Goal: Task Accomplishment & Management: Complete application form

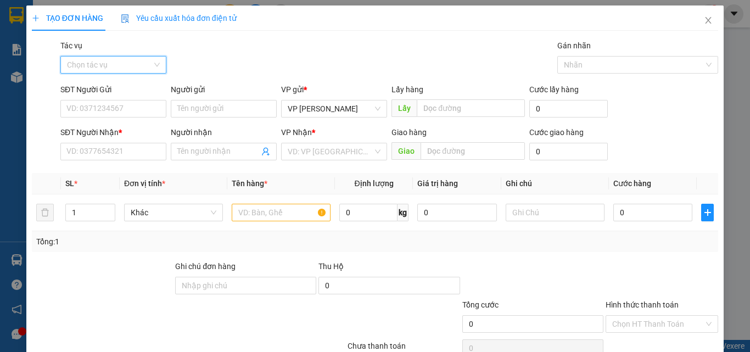
click at [96, 60] on input "Tác vụ" at bounding box center [109, 65] width 85 height 16
click at [83, 102] on div "Nhập hàng kho nhận" at bounding box center [112, 104] width 92 height 12
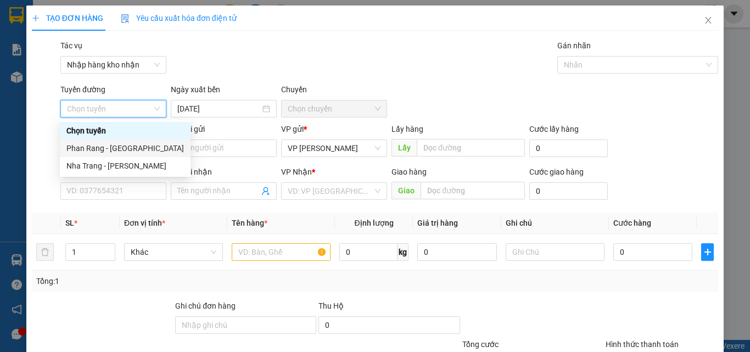
click at [107, 149] on div "Phan Rang - [GEOGRAPHIC_DATA]" at bounding box center [124, 148] width 117 height 12
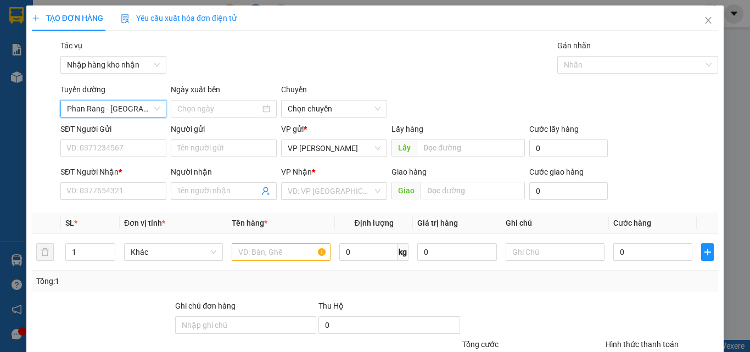
type input "[DATE]"
click at [330, 105] on span "04:30" at bounding box center [334, 108] width 93 height 16
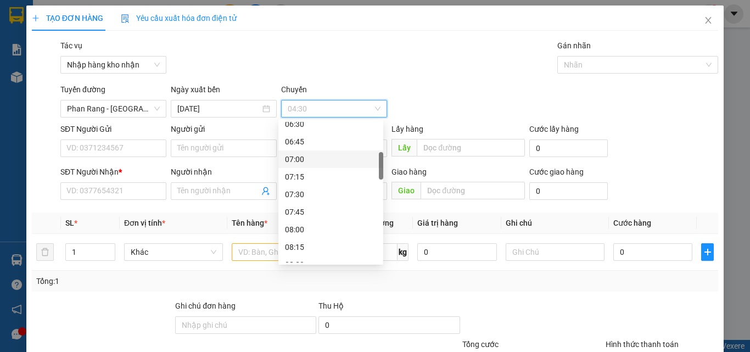
scroll to position [275, 0]
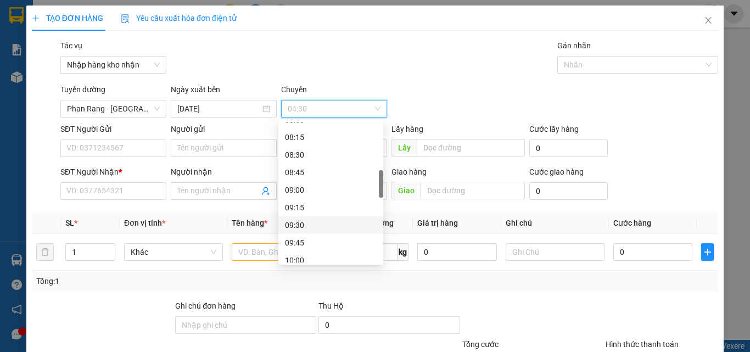
click at [302, 222] on div "09:30" at bounding box center [331, 225] width 92 height 12
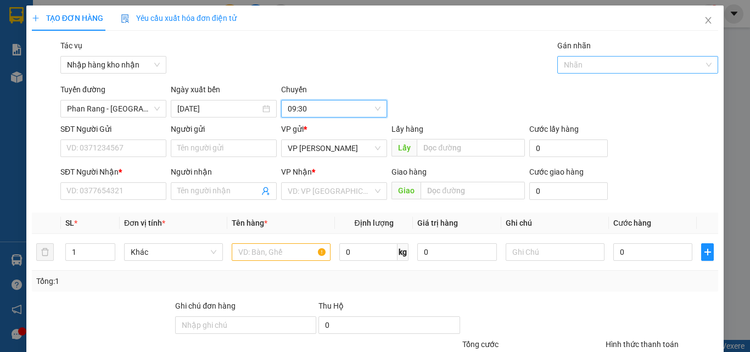
click at [592, 68] on div at bounding box center [632, 64] width 145 height 13
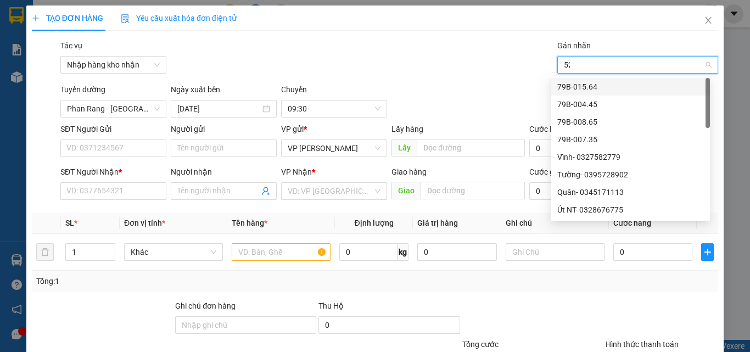
type input "521"
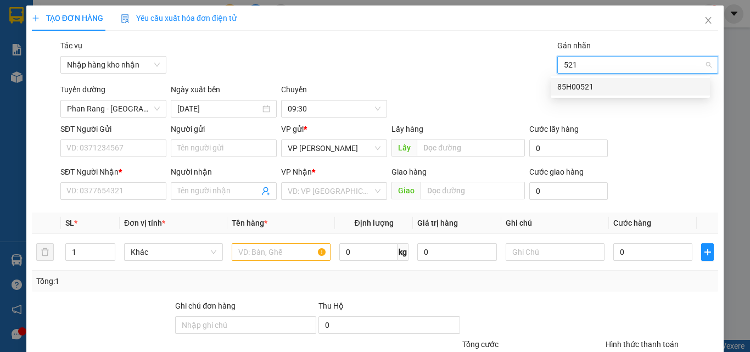
click at [607, 89] on div "85H00521" at bounding box center [630, 87] width 146 height 12
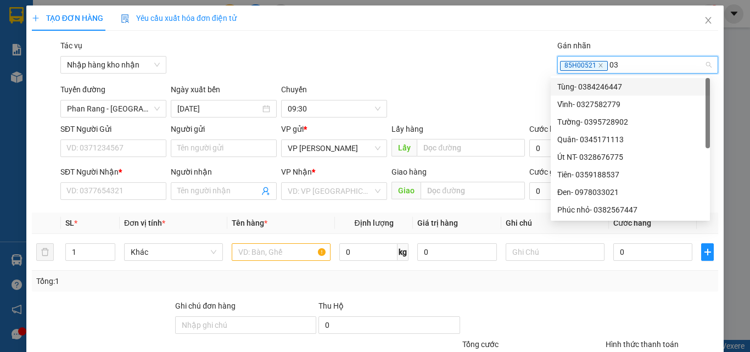
type input "034"
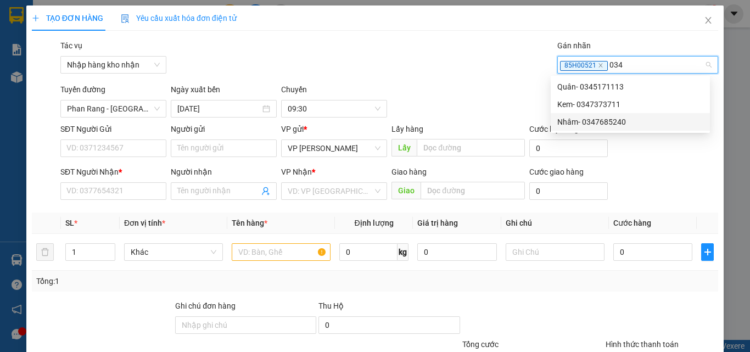
click at [580, 122] on div "Nhâm- 0347685240" at bounding box center [630, 122] width 146 height 12
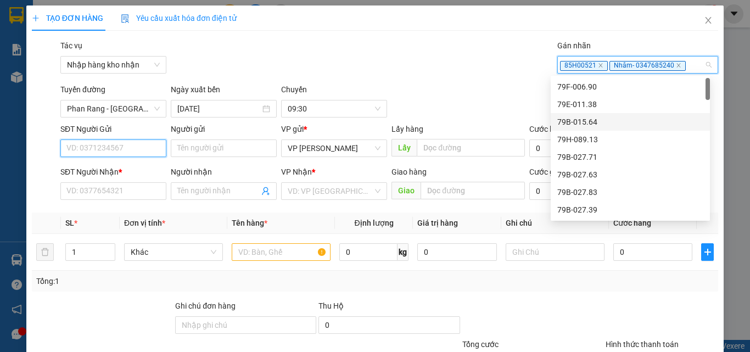
click at [115, 148] on input "SĐT Người Gửi" at bounding box center [113, 148] width 106 height 18
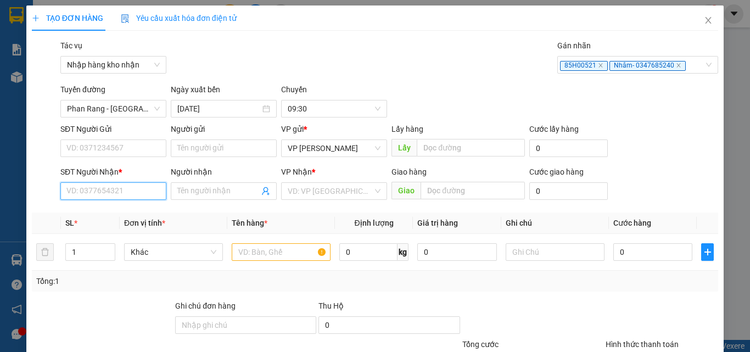
click at [89, 187] on input "SĐT Người Nhận *" at bounding box center [113, 191] width 106 height 18
type input "0902442946"
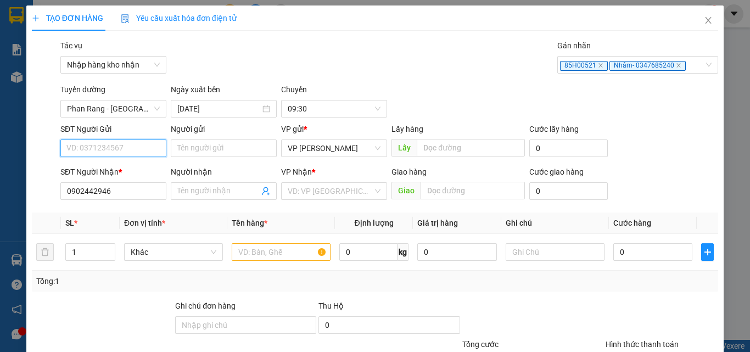
click at [86, 148] on input "SĐT Người Gửi" at bounding box center [113, 148] width 106 height 18
type input "0977771779"
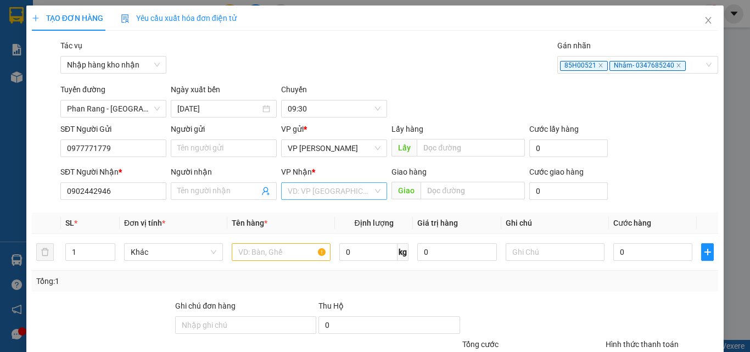
click at [308, 187] on input "search" at bounding box center [330, 191] width 85 height 16
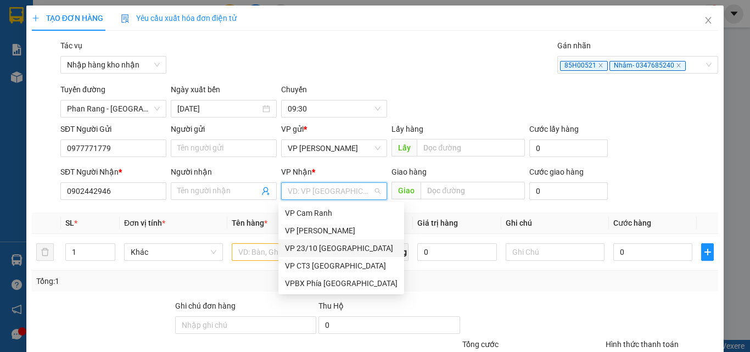
click at [325, 244] on div "VP 23/10 [GEOGRAPHIC_DATA]" at bounding box center [341, 248] width 113 height 12
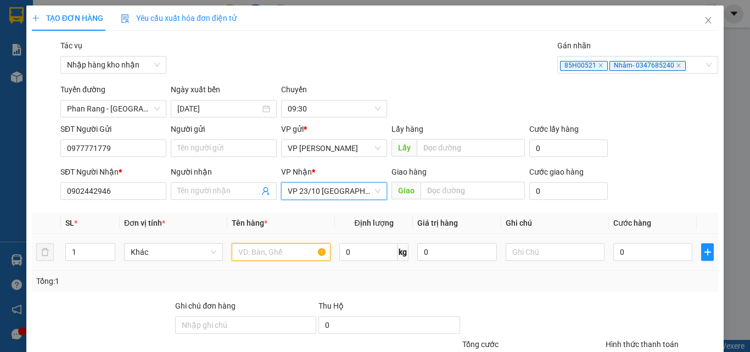
click at [247, 259] on input "text" at bounding box center [281, 252] width 99 height 18
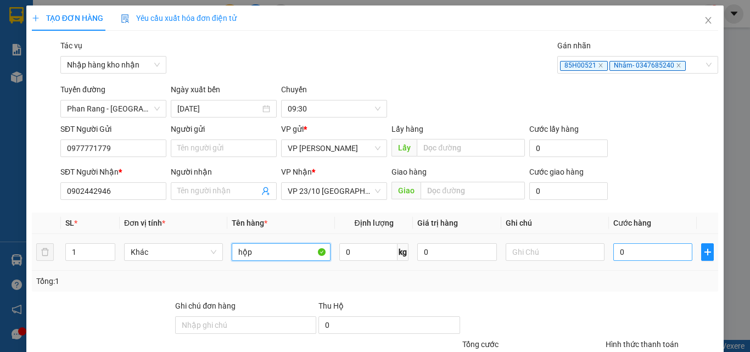
type input "hộp"
click at [620, 252] on input "0" at bounding box center [652, 252] width 79 height 18
type input "3"
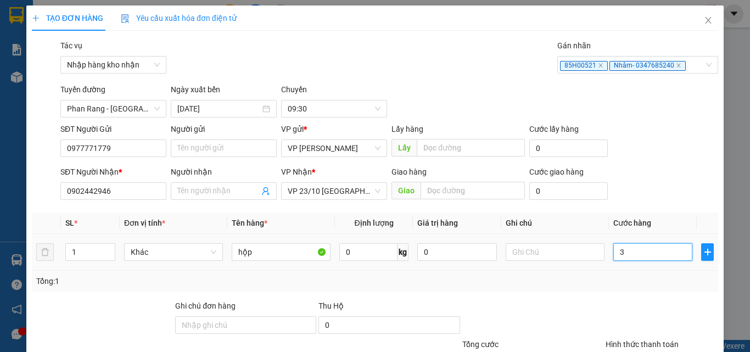
type input "30"
type input "300"
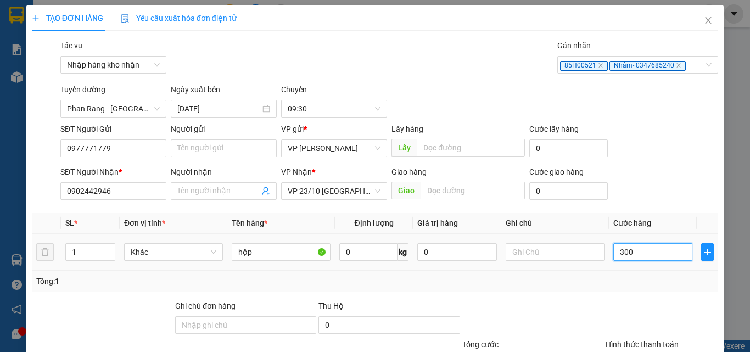
type input "300"
type input "3.000"
type input "30.000"
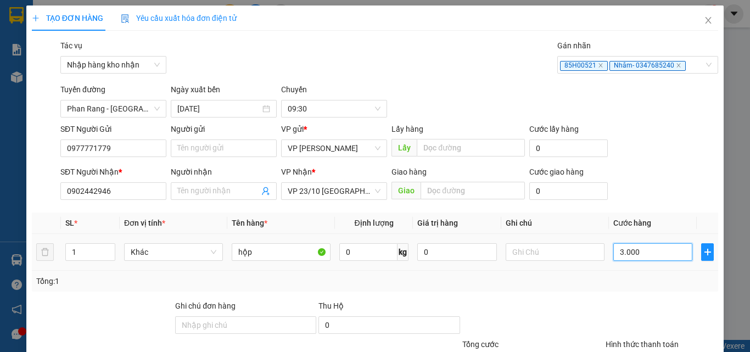
type input "30.000"
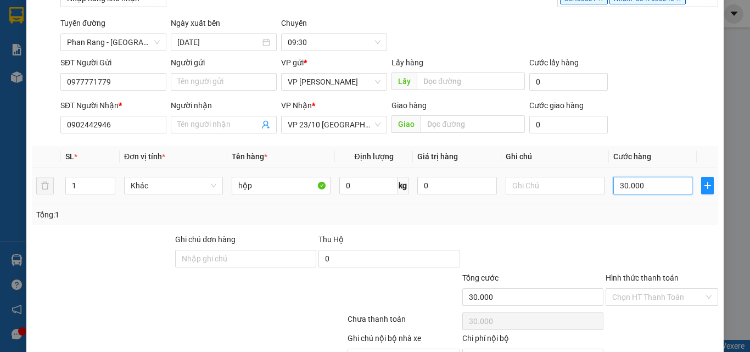
scroll to position [128, 0]
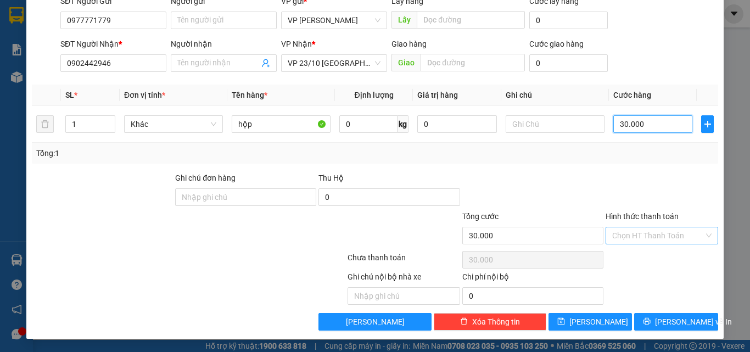
type input "30.000"
click at [650, 230] on input "Hình thức thanh toán" at bounding box center [658, 235] width 92 height 16
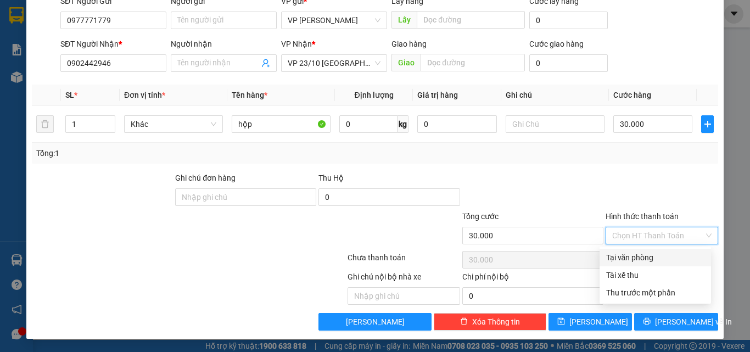
click at [614, 256] on div "Tại văn phòng" at bounding box center [655, 257] width 98 height 12
type input "0"
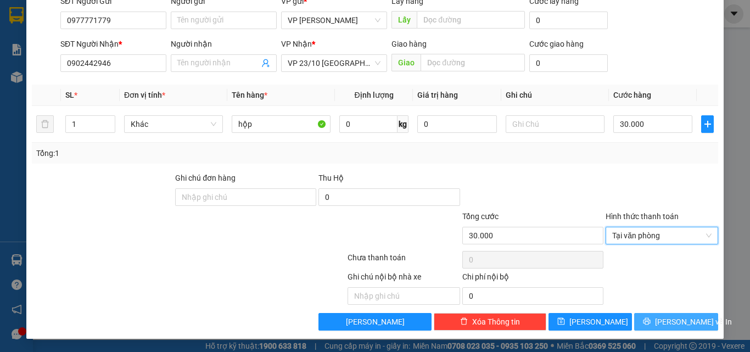
click at [668, 324] on span "[PERSON_NAME] và In" at bounding box center [693, 322] width 77 height 12
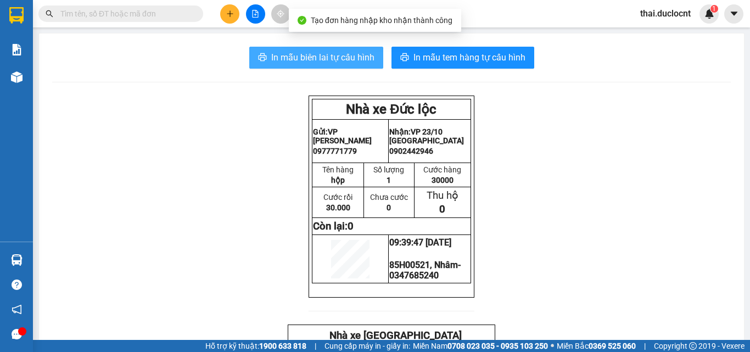
click at [351, 54] on span "In mẫu biên lai tự cấu hình" at bounding box center [322, 58] width 103 height 14
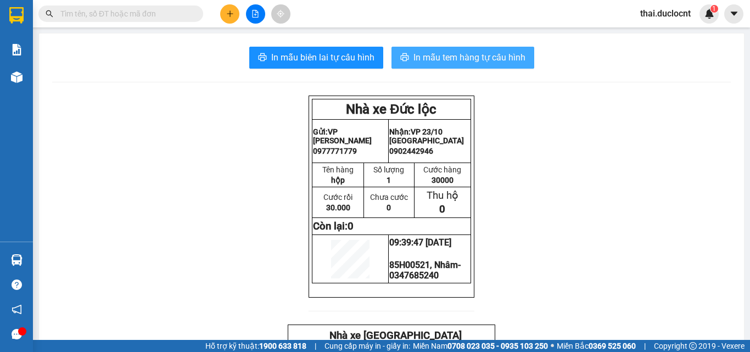
click at [446, 61] on span "In mẫu tem hàng tự cấu hình" at bounding box center [469, 58] width 112 height 14
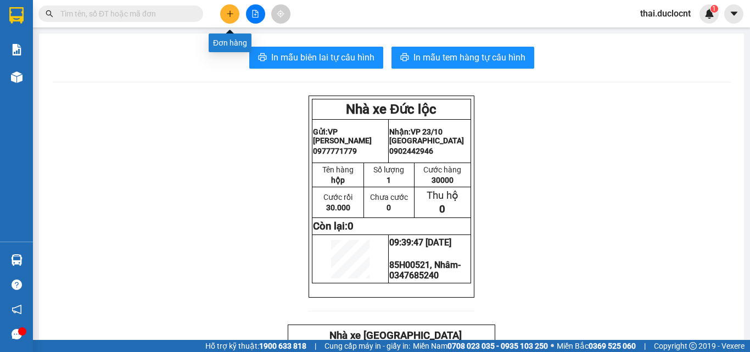
click at [232, 14] on icon "plus" at bounding box center [230, 13] width 6 height 1
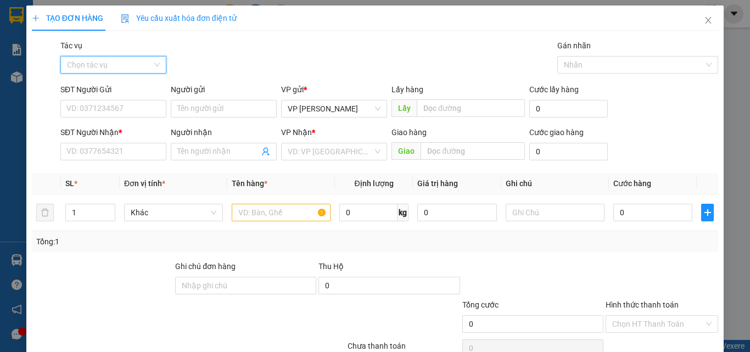
click at [110, 64] on input "Tác vụ" at bounding box center [109, 65] width 85 height 16
click at [100, 108] on div "Nhập hàng kho nhận" at bounding box center [112, 104] width 92 height 12
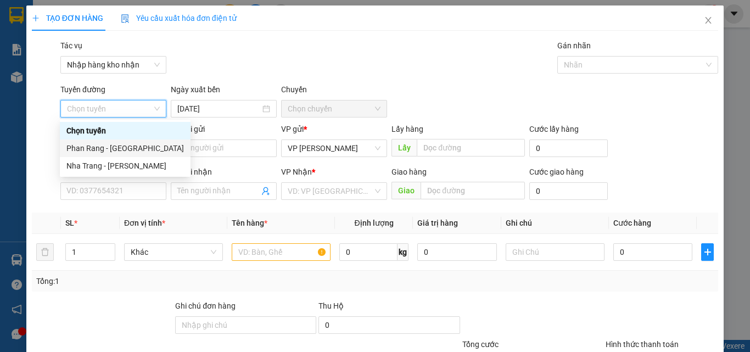
click at [102, 145] on div "Phan Rang - [GEOGRAPHIC_DATA]" at bounding box center [124, 148] width 117 height 12
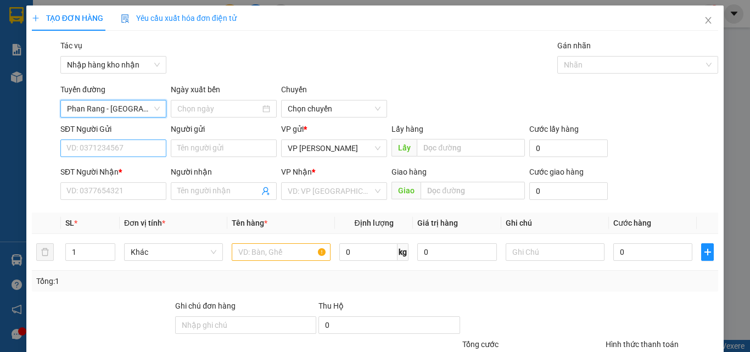
type input "[DATE]"
click at [306, 111] on span "04:30" at bounding box center [334, 108] width 93 height 16
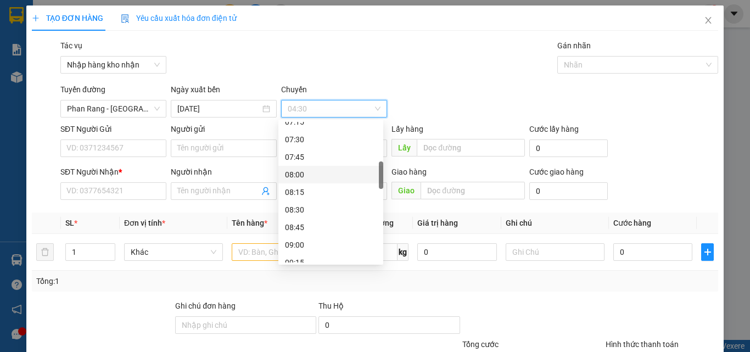
scroll to position [329, 0]
click at [300, 191] on div "09:45" at bounding box center [331, 188] width 92 height 12
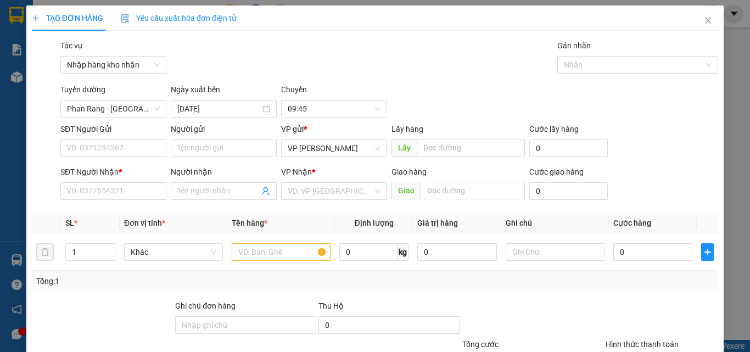
click at [480, 102] on div "Tuyến đường [GEOGRAPHIC_DATA] - [GEOGRAPHIC_DATA] Ngày xuất bến [DATE] [GEOGRAP…" at bounding box center [389, 100] width 662 height 34
click at [453, 77] on div "Tác vụ Nhập hàng kho nhận Gán nhãn Nhãn" at bounding box center [389, 59] width 662 height 38
click at [613, 66] on div at bounding box center [632, 64] width 145 height 13
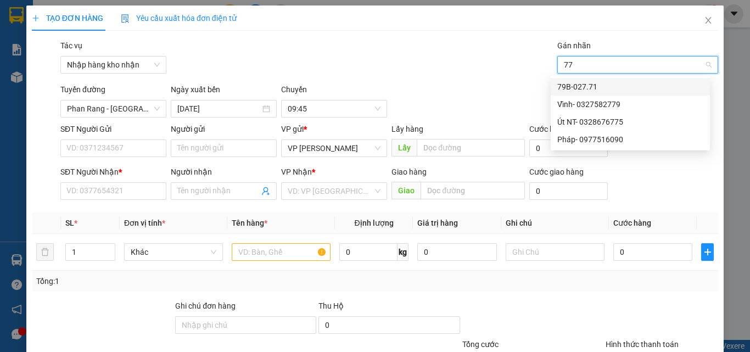
type input "771"
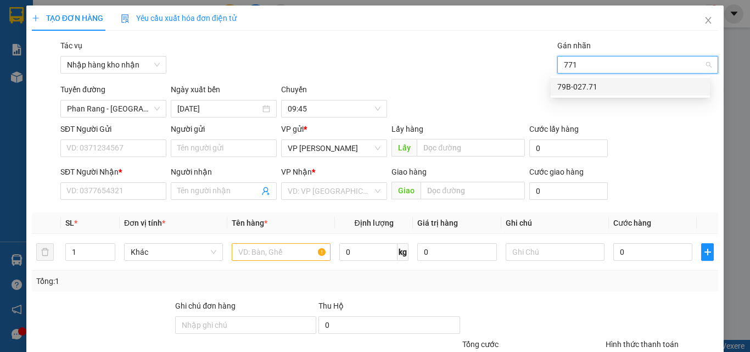
click at [600, 85] on div "79B-027.71" at bounding box center [630, 87] width 146 height 12
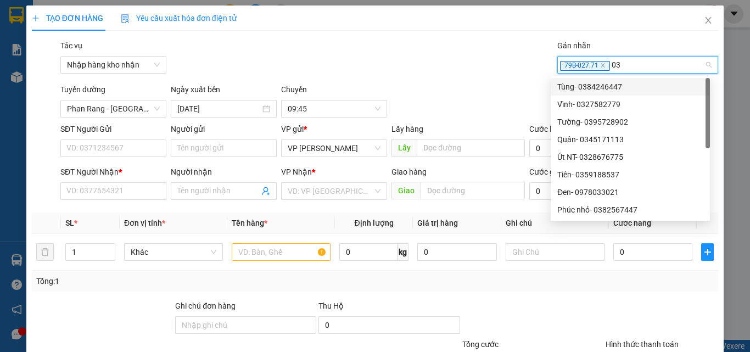
type input "039"
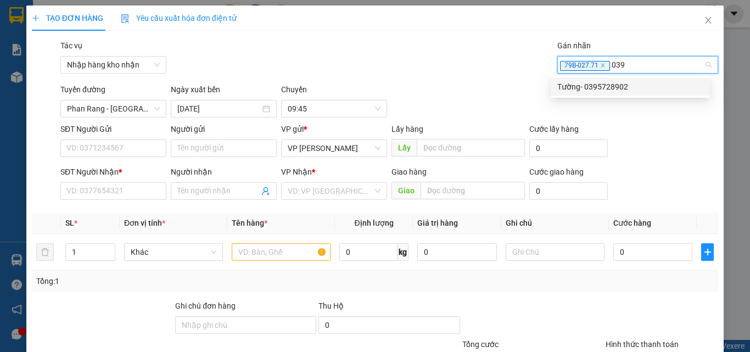
click at [600, 85] on div "Tường- 0395728902" at bounding box center [630, 87] width 146 height 12
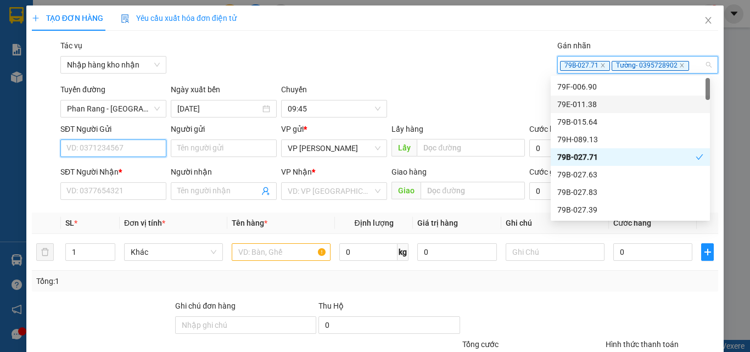
click at [74, 147] on input "SĐT Người Gửi" at bounding box center [113, 148] width 106 height 18
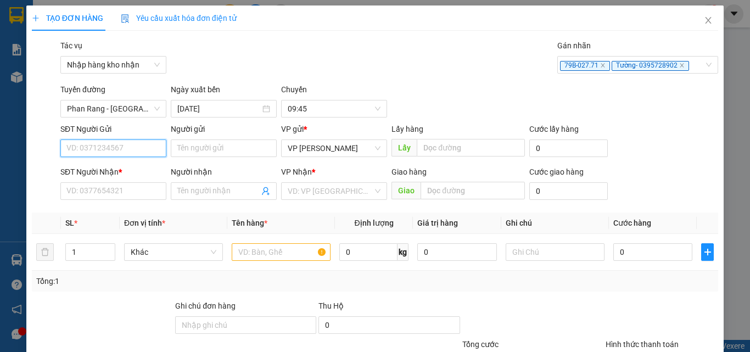
click at [95, 141] on input "SĐT Người Gửi" at bounding box center [113, 148] width 106 height 18
type input "0968562455"
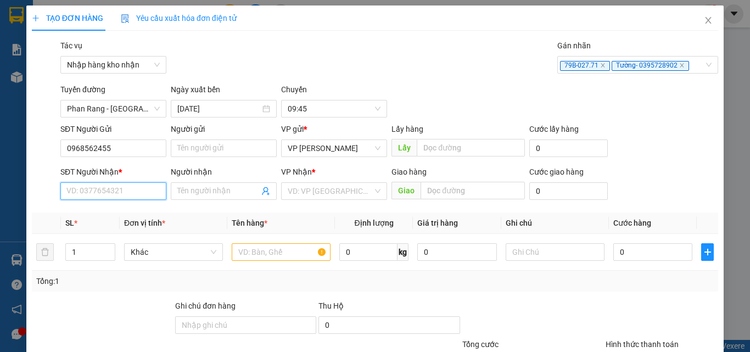
click at [86, 186] on input "SĐT Người Nhận *" at bounding box center [113, 191] width 106 height 18
click at [84, 191] on input "SĐT Người Nhận *" at bounding box center [113, 191] width 106 height 18
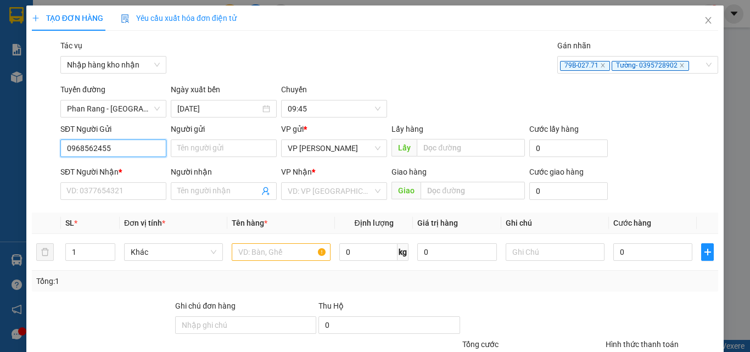
drag, startPoint x: 119, startPoint y: 149, endPoint x: 65, endPoint y: 150, distance: 53.8
click at [65, 150] on input "0968562455" at bounding box center [113, 148] width 106 height 18
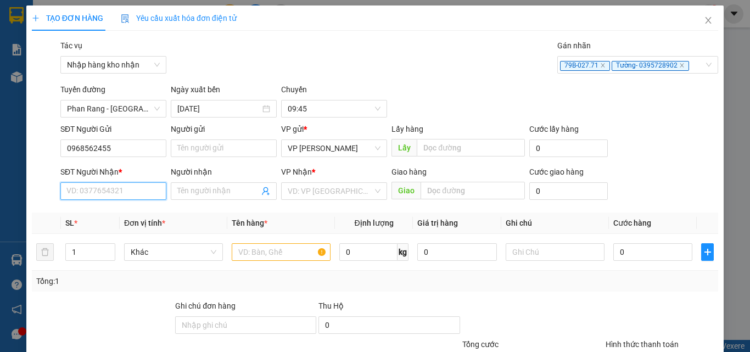
click at [93, 191] on input "SĐT Người Nhận *" at bounding box center [113, 191] width 106 height 18
paste input "0968562455"
type input "0968562455"
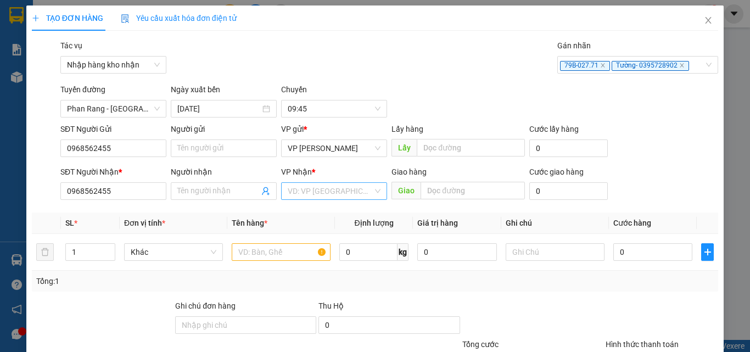
click at [332, 192] on input "search" at bounding box center [330, 191] width 85 height 16
drag, startPoint x: 132, startPoint y: 184, endPoint x: 35, endPoint y: 199, distance: 97.7
click at [35, 199] on div "SĐT Người Nhận * 0968562455 0968562455 Người nhận Tên người nhận VP Nhận * VD: …" at bounding box center [375, 185] width 689 height 38
type input "0837024154"
click at [345, 188] on input "search" at bounding box center [330, 191] width 85 height 16
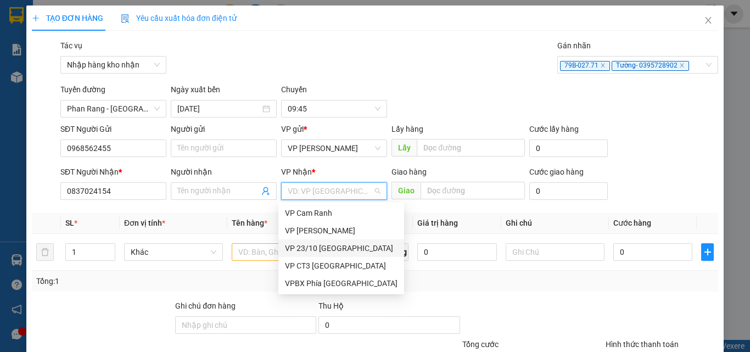
click at [305, 244] on div "VP 23/10 [GEOGRAPHIC_DATA]" at bounding box center [341, 248] width 113 height 12
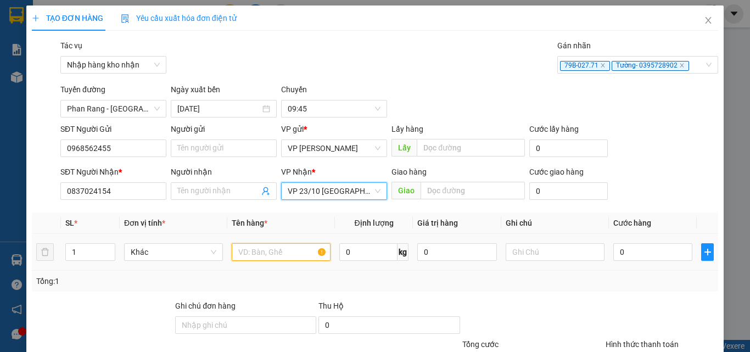
click at [245, 248] on input "text" at bounding box center [281, 252] width 99 height 18
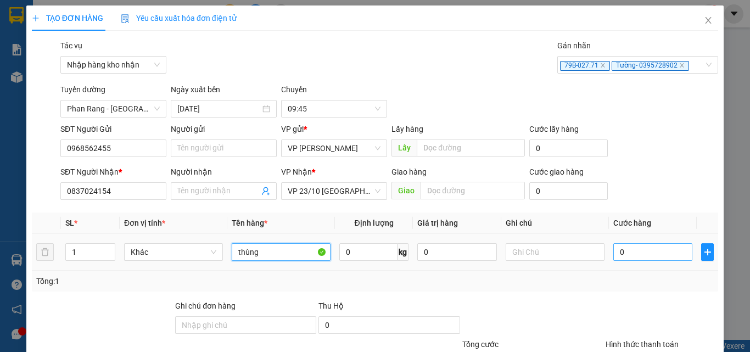
type input "thùng"
click at [628, 250] on input "0" at bounding box center [652, 252] width 79 height 18
type input "3"
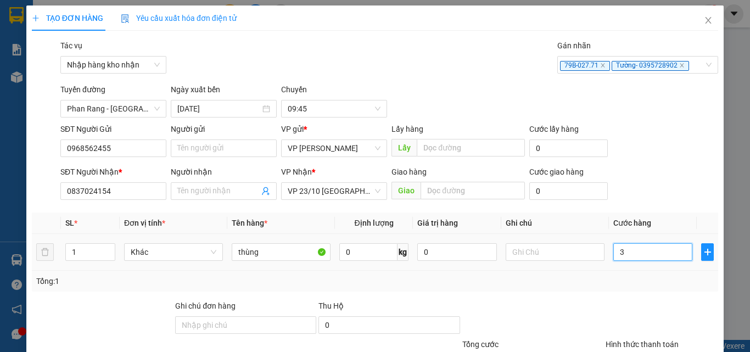
type input "30"
type input "300"
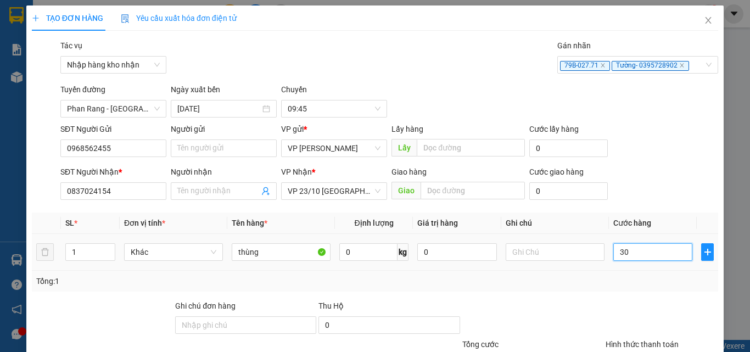
type input "300"
type input "3.000"
type input "30.000"
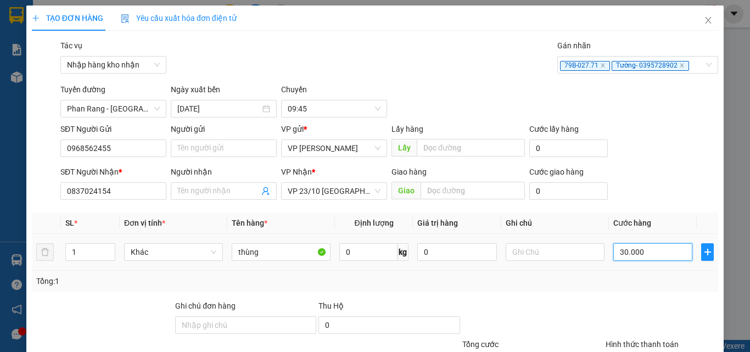
type input "30.000"
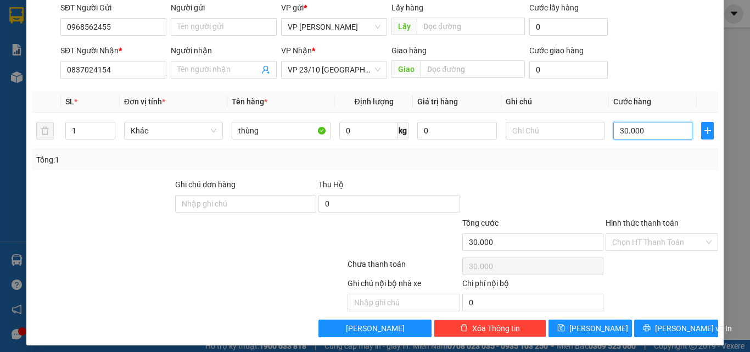
scroll to position [128, 0]
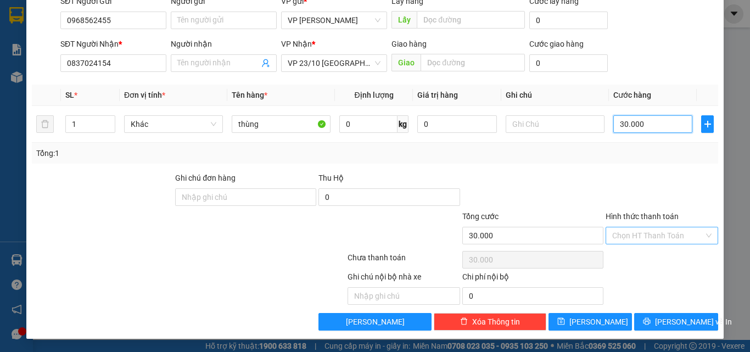
type input "30.000"
click at [633, 236] on input "Hình thức thanh toán" at bounding box center [658, 235] width 92 height 16
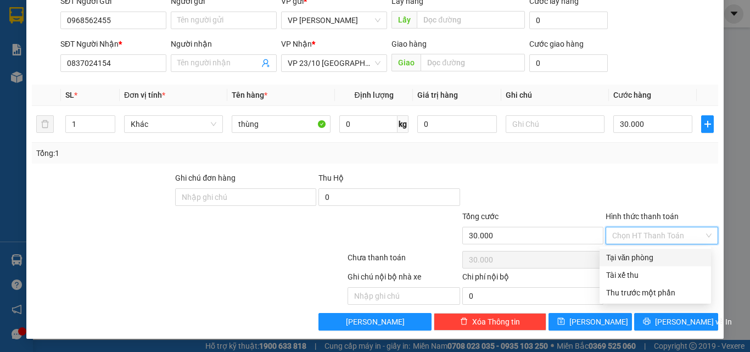
click at [625, 254] on div "Tại văn phòng" at bounding box center [655, 257] width 98 height 12
type input "0"
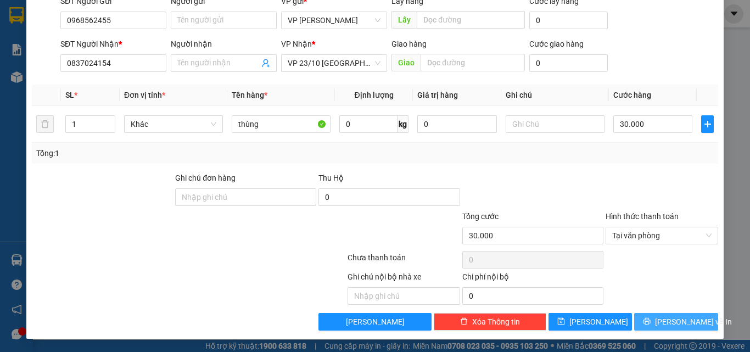
click at [669, 319] on span "[PERSON_NAME] và In" at bounding box center [693, 322] width 77 height 12
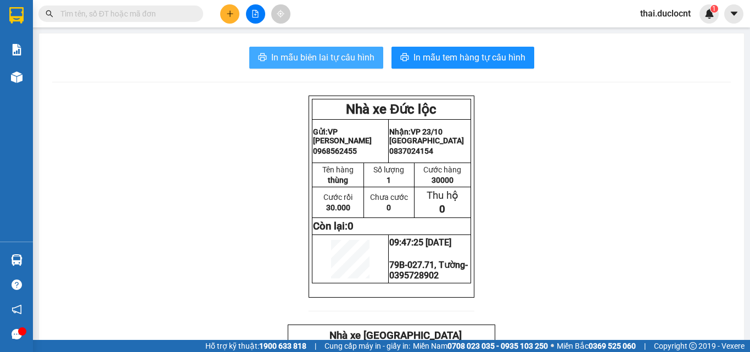
click at [311, 55] on span "In mẫu biên lai tự cấu hình" at bounding box center [322, 58] width 103 height 14
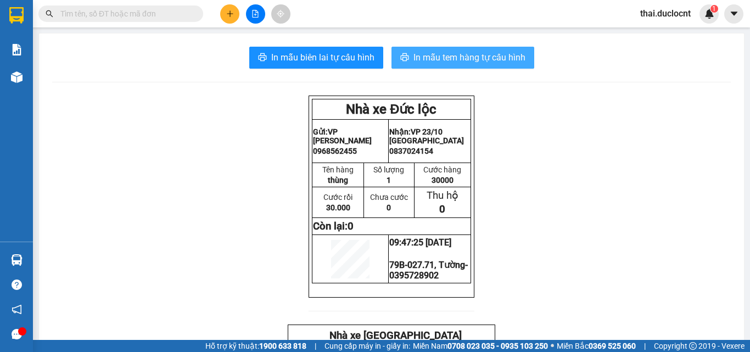
click at [439, 64] on span "In mẫu tem hàng tự cấu hình" at bounding box center [469, 58] width 112 height 14
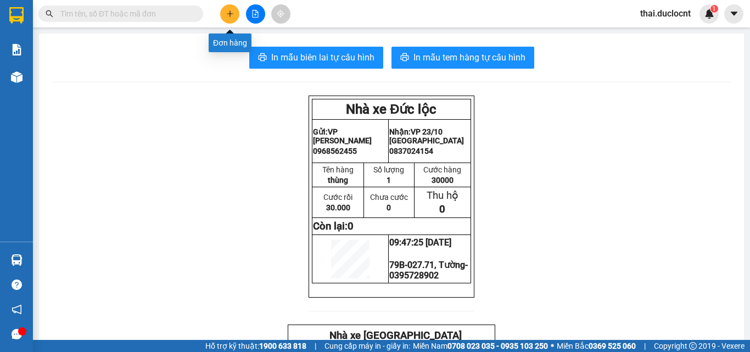
click at [227, 11] on icon "plus" at bounding box center [230, 14] width 8 height 8
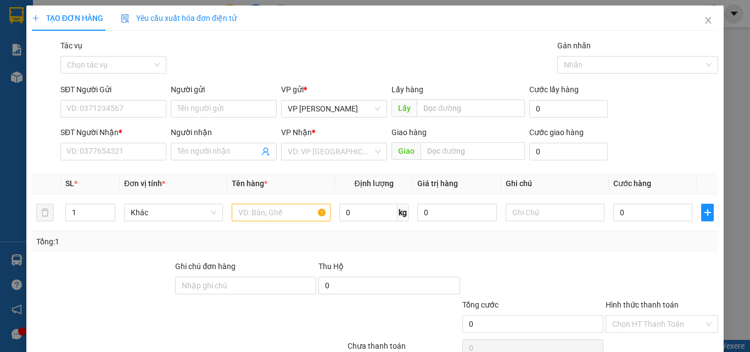
click at [114, 55] on div "Tác vụ" at bounding box center [113, 48] width 106 height 16
click at [107, 61] on input "Tác vụ" at bounding box center [109, 65] width 85 height 16
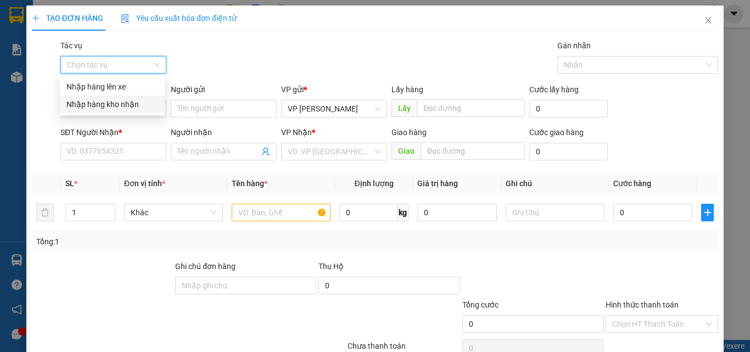
click at [86, 102] on div "Nhập hàng kho nhận" at bounding box center [112, 104] width 92 height 12
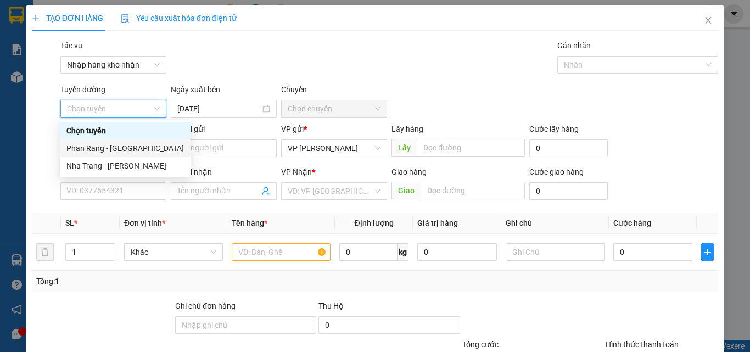
click at [97, 147] on div "Phan Rang - [GEOGRAPHIC_DATA]" at bounding box center [124, 148] width 117 height 12
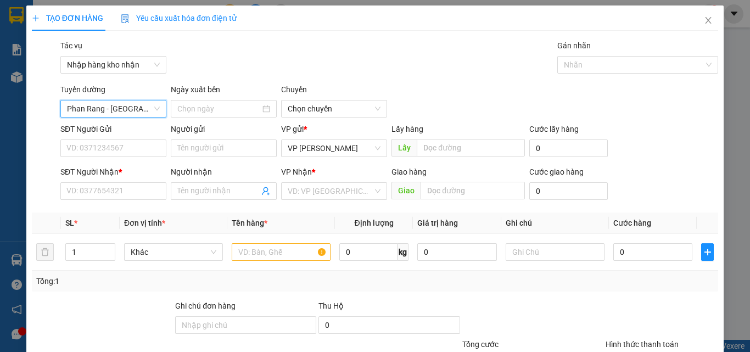
type input "[DATE]"
click at [225, 70] on div "Tác vụ Nhập hàng kho nhận Gán nhãn Nhãn" at bounding box center [389, 59] width 662 height 38
click at [321, 108] on span "04:30" at bounding box center [334, 108] width 93 height 16
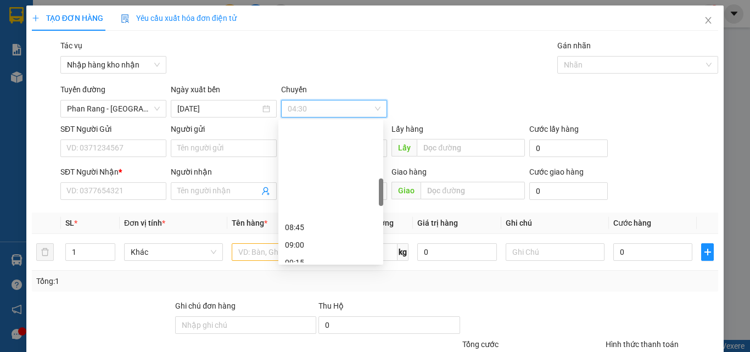
scroll to position [384, 0]
click at [302, 149] on div "10:00" at bounding box center [331, 150] width 92 height 12
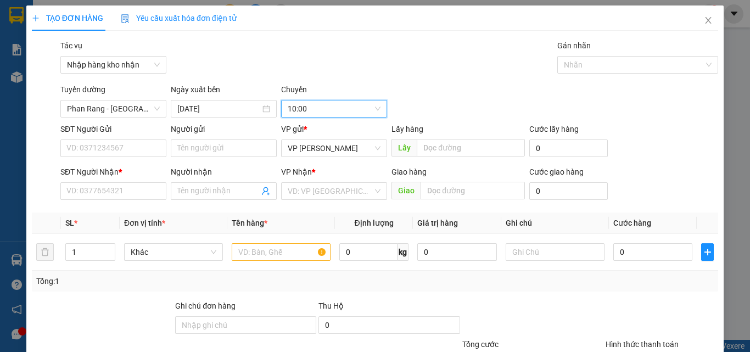
click at [410, 54] on div "Tác vụ Nhập hàng kho nhận Gán nhãn Nhãn" at bounding box center [389, 59] width 662 height 38
click at [316, 112] on span "10:00" at bounding box center [334, 108] width 93 height 16
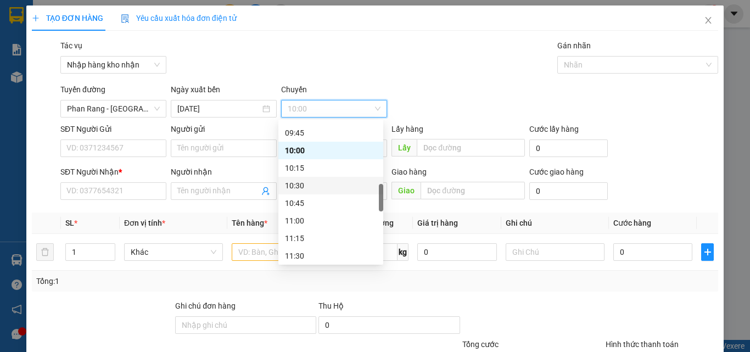
click at [304, 182] on div "10:30" at bounding box center [331, 186] width 92 height 12
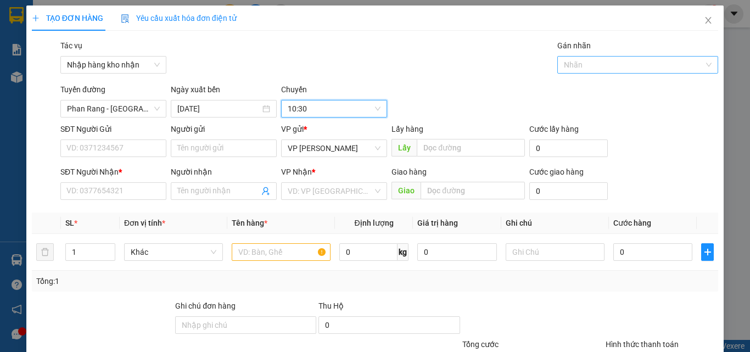
click at [591, 63] on div at bounding box center [632, 64] width 145 height 13
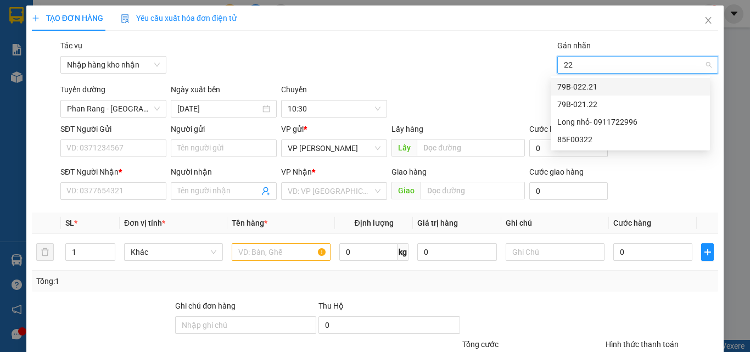
type input "221"
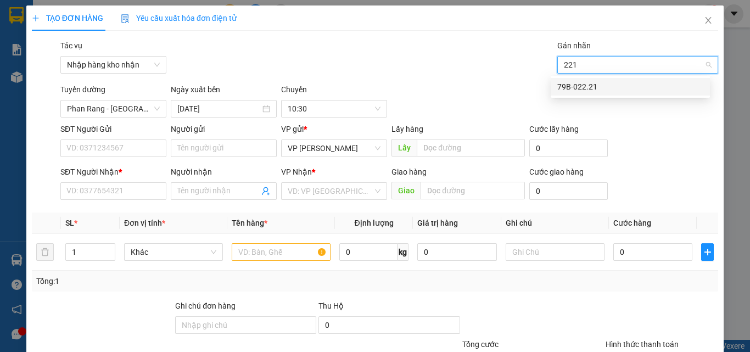
click at [581, 94] on div "79B-022.21" at bounding box center [630, 87] width 159 height 18
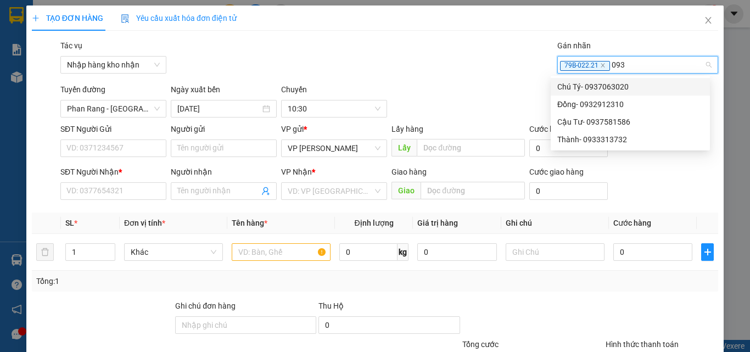
type input "0937"
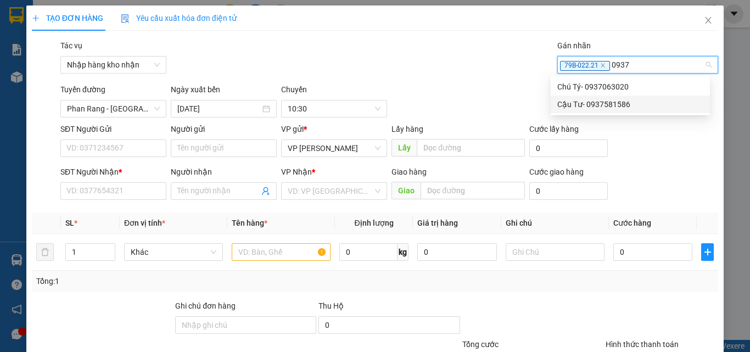
click at [578, 107] on div "Cậu Tư- 0937581586" at bounding box center [630, 104] width 146 height 12
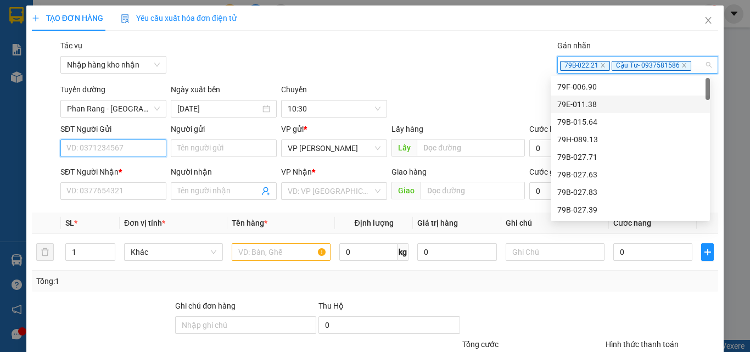
click at [75, 144] on input "SĐT Người Gửi" at bounding box center [113, 148] width 106 height 18
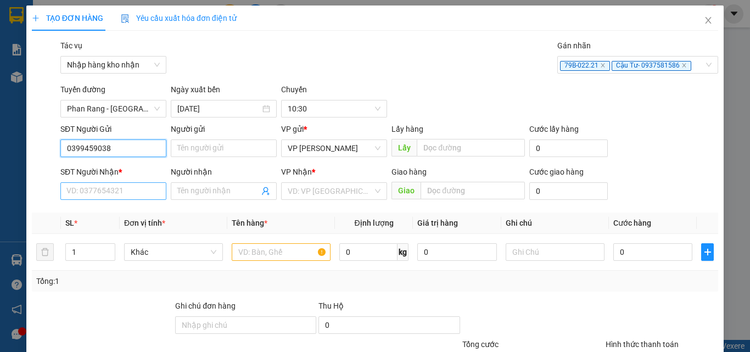
type input "0399459038"
click at [88, 197] on input "SĐT Người Nhận *" at bounding box center [113, 191] width 106 height 18
click at [96, 193] on input "03854" at bounding box center [113, 191] width 106 height 18
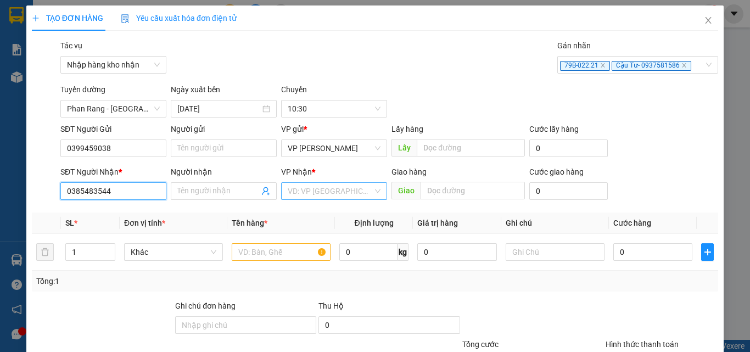
type input "0385483544"
click at [335, 191] on input "search" at bounding box center [330, 191] width 85 height 16
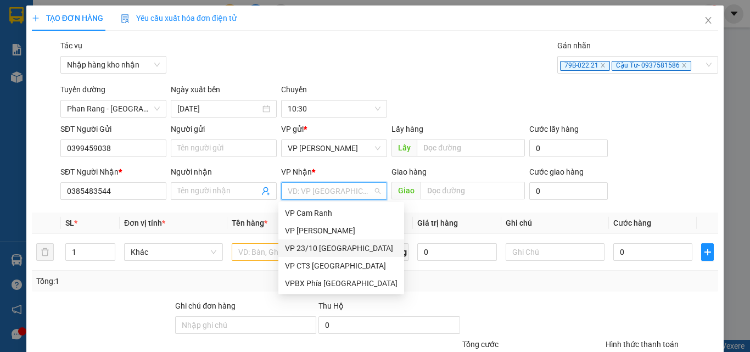
click at [319, 244] on div "VP 23/10 [GEOGRAPHIC_DATA]" at bounding box center [341, 248] width 113 height 12
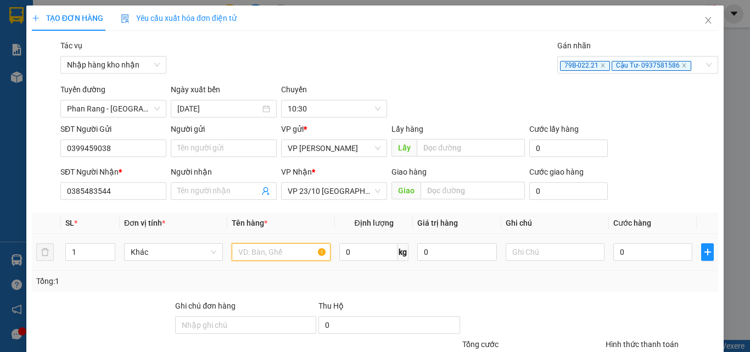
click at [240, 253] on input "text" at bounding box center [281, 252] width 99 height 18
type input "thùng"
click at [623, 251] on input "0" at bounding box center [652, 252] width 79 height 18
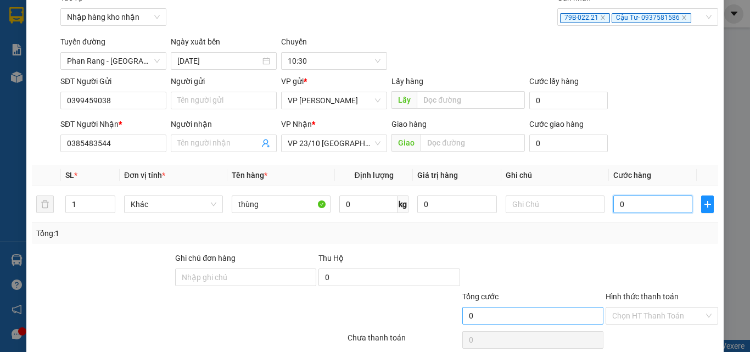
scroll to position [110, 0]
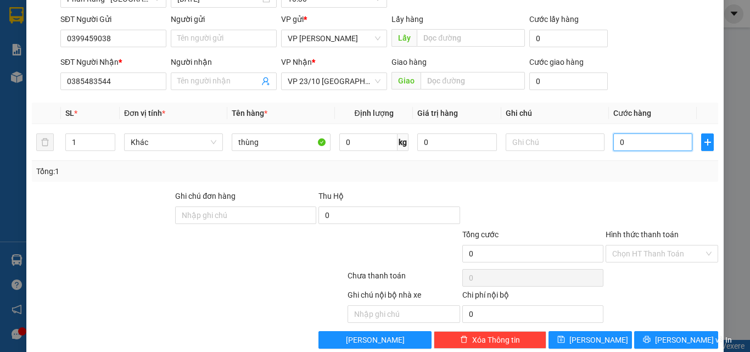
type input "3"
type input "30"
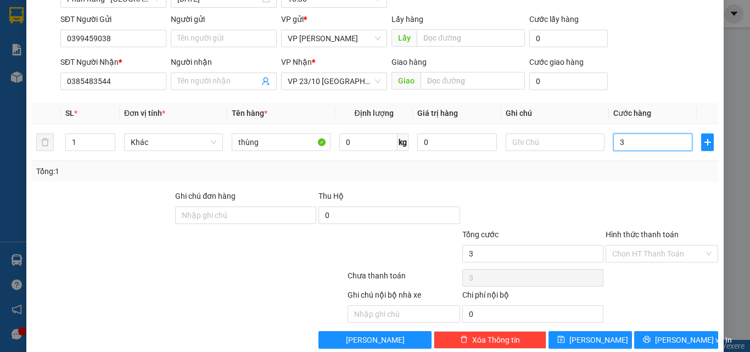
type input "30"
type input "300"
type input "3.000"
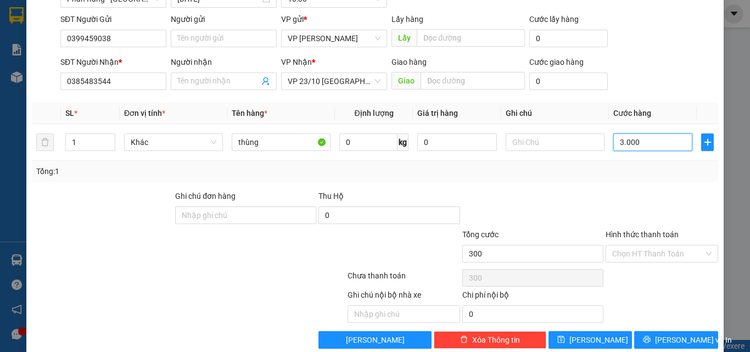
type input "3.000"
type input "30.000"
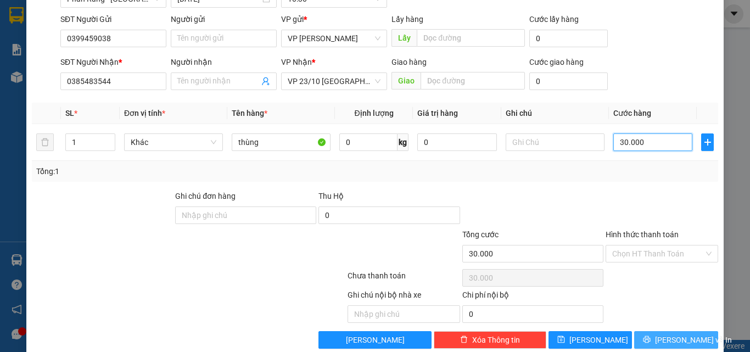
type input "30.000"
click at [649, 339] on icon "printer" at bounding box center [647, 339] width 8 height 8
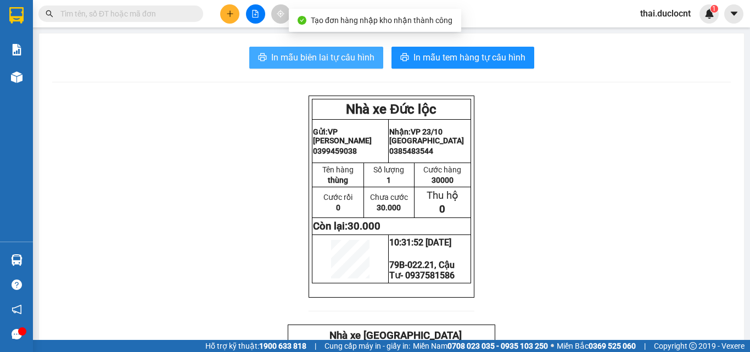
click at [335, 64] on span "In mẫu biên lai tự cấu hình" at bounding box center [322, 58] width 103 height 14
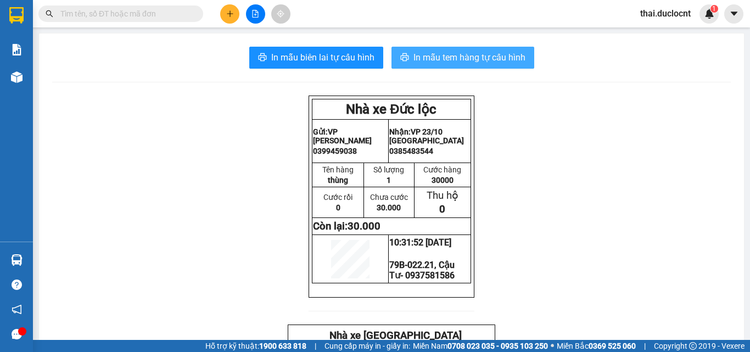
click at [482, 54] on span "In mẫu tem hàng tự cấu hình" at bounding box center [469, 58] width 112 height 14
